Goal: Task Accomplishment & Management: Manage account settings

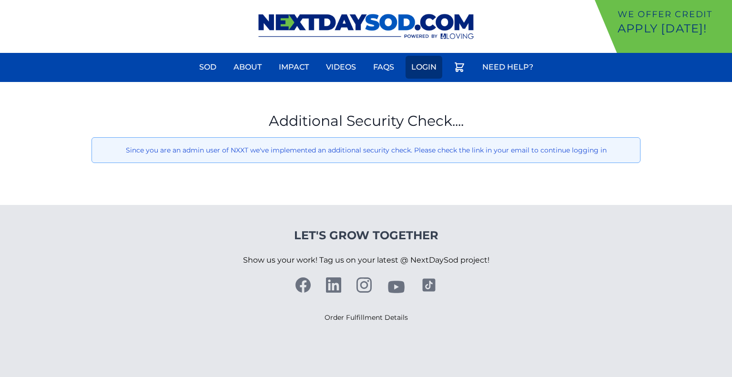
click at [426, 67] on link "Login" at bounding box center [424, 67] width 37 height 23
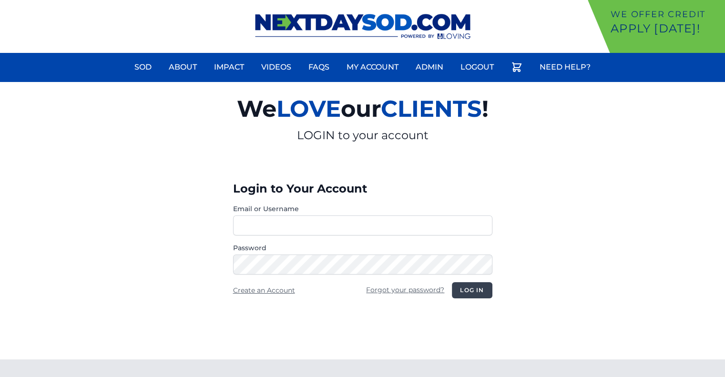
type input "**********"
click at [473, 289] on button "Log in" at bounding box center [472, 290] width 40 height 16
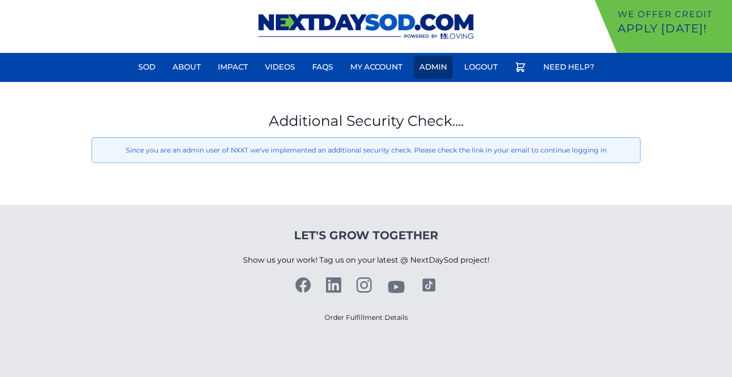
click at [437, 69] on link "Admin" at bounding box center [433, 67] width 39 height 23
